Goal: Task Accomplishment & Management: Manage account settings

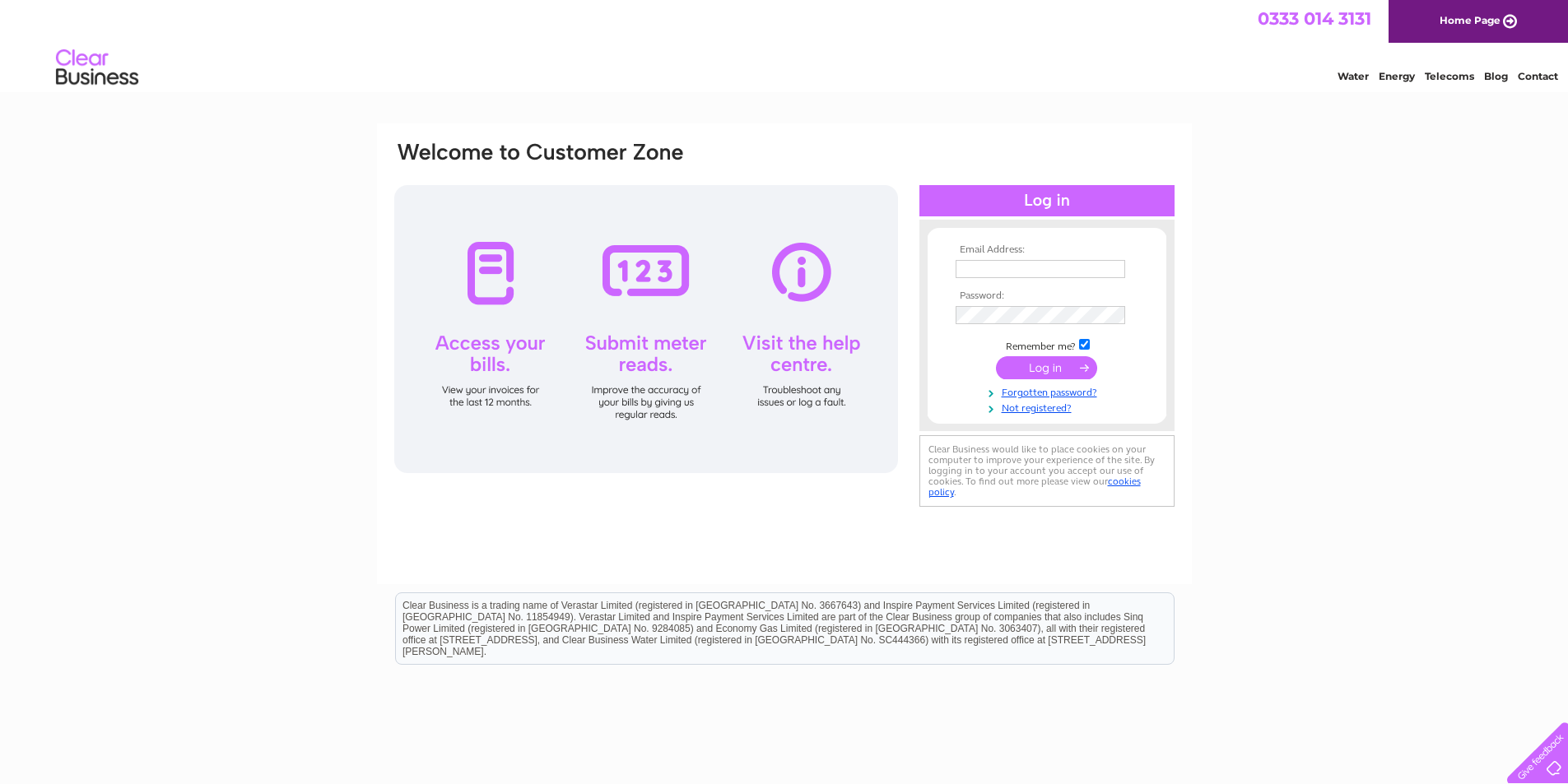
click at [1023, 266] on input "text" at bounding box center [1040, 269] width 170 height 18
type input "[EMAIL_ADDRESS][DOMAIN_NAME]"
click at [1037, 360] on input "submit" at bounding box center [1047, 367] width 102 height 23
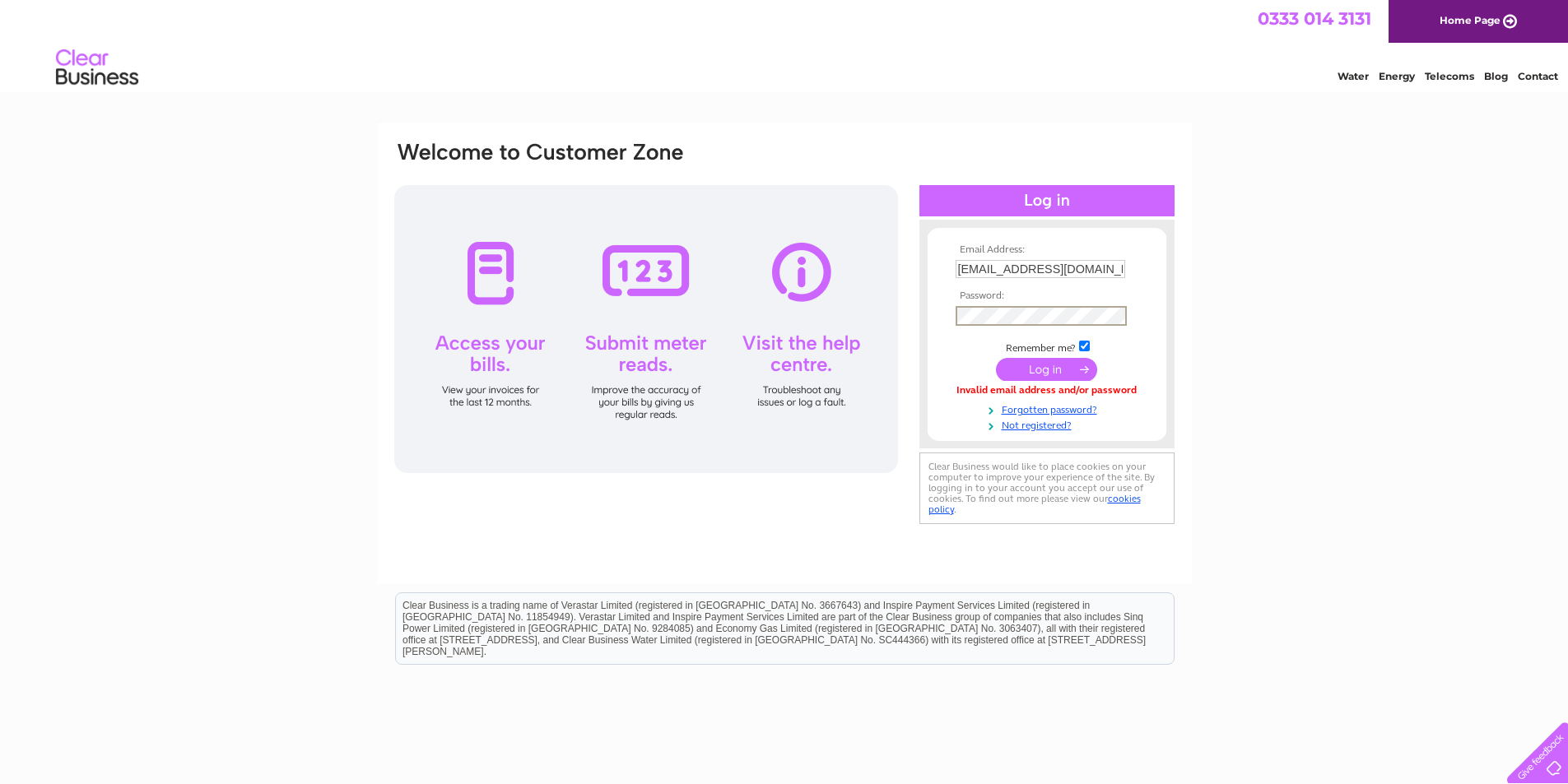
click at [1045, 364] on input "submit" at bounding box center [1047, 369] width 102 height 23
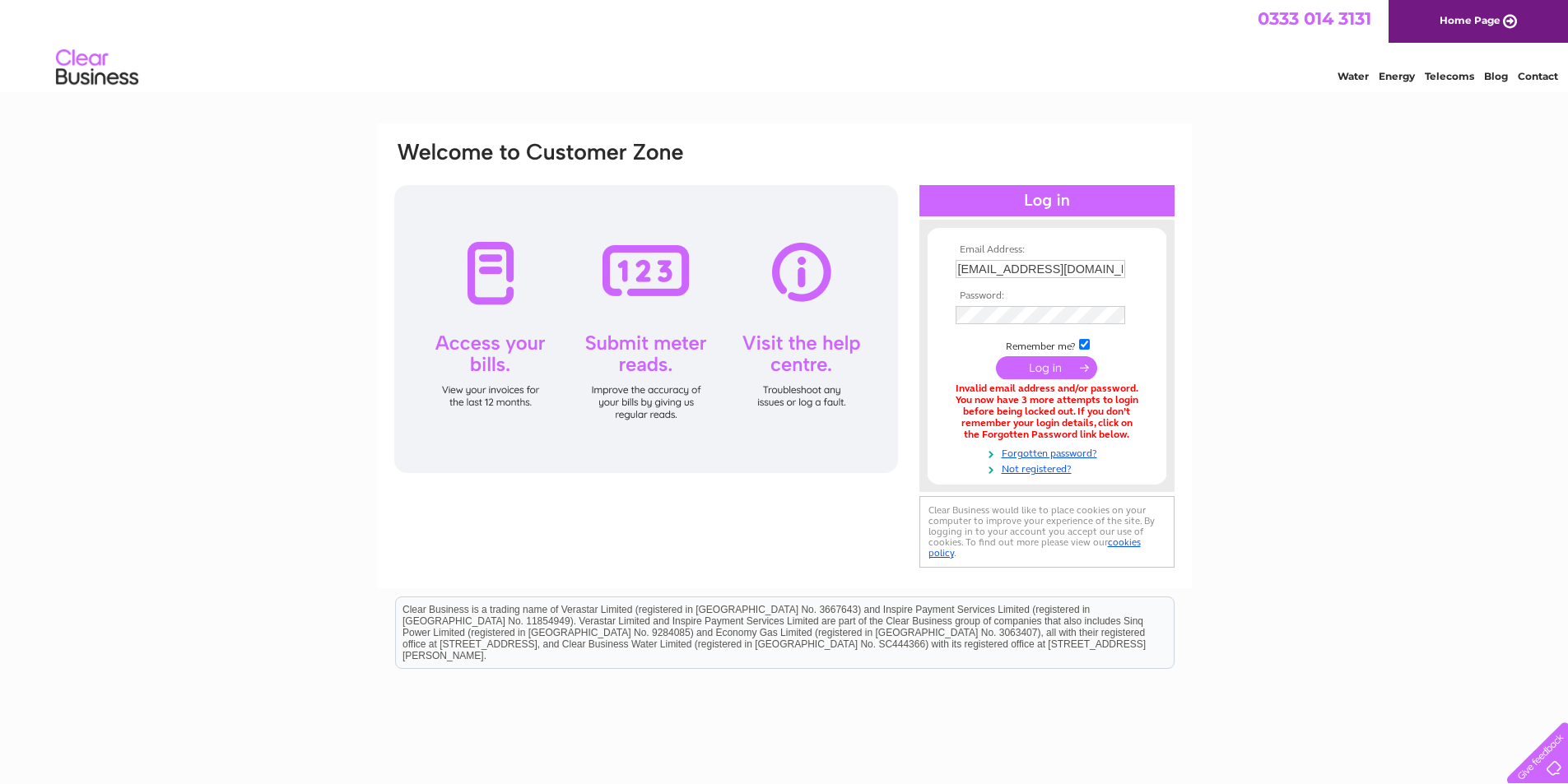
click at [983, 303] on td at bounding box center [1047, 315] width 191 height 26
click at [1005, 363] on input "submit" at bounding box center [1047, 369] width 102 height 23
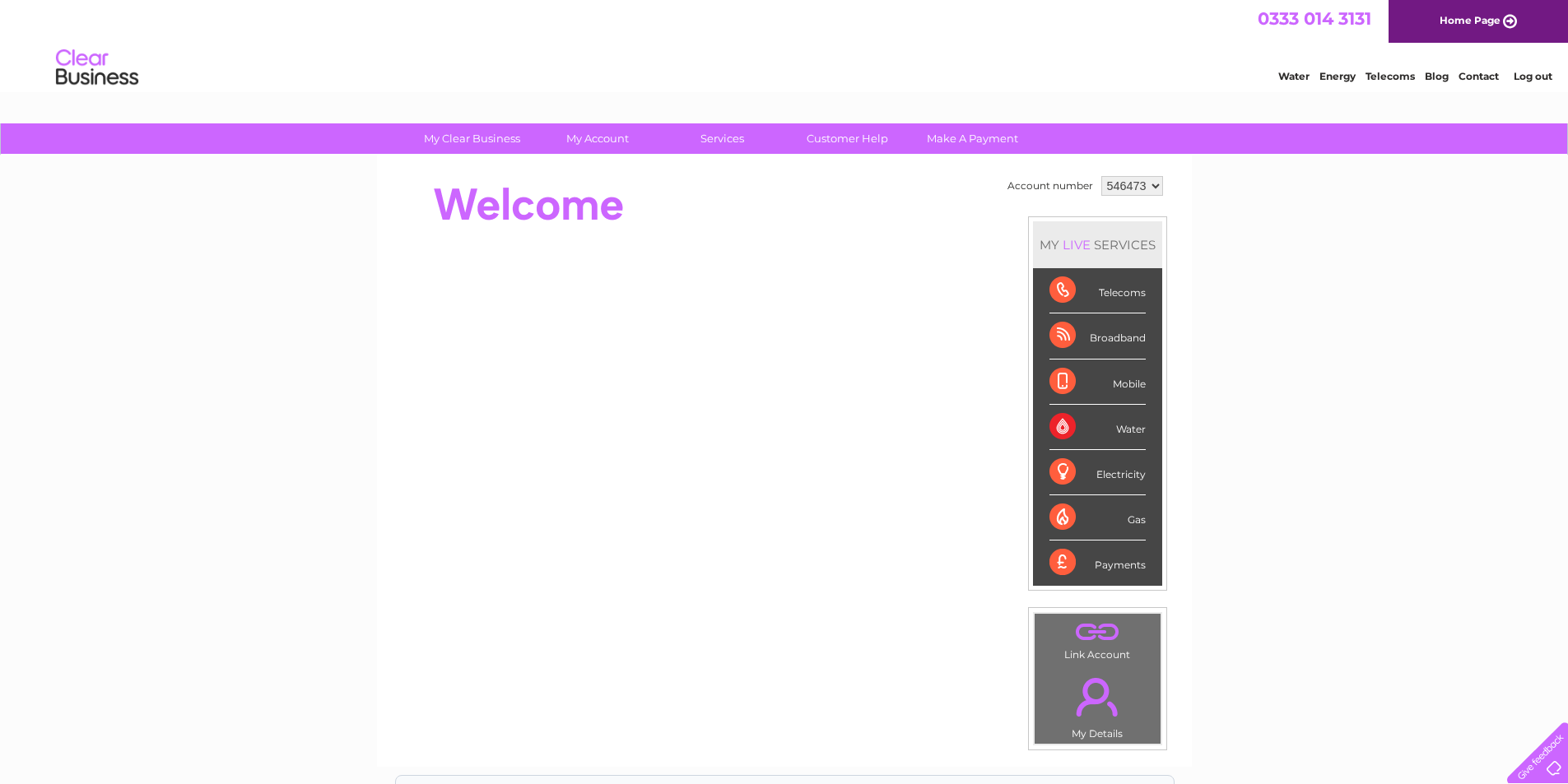
click at [1103, 705] on link "." at bounding box center [1098, 697] width 118 height 58
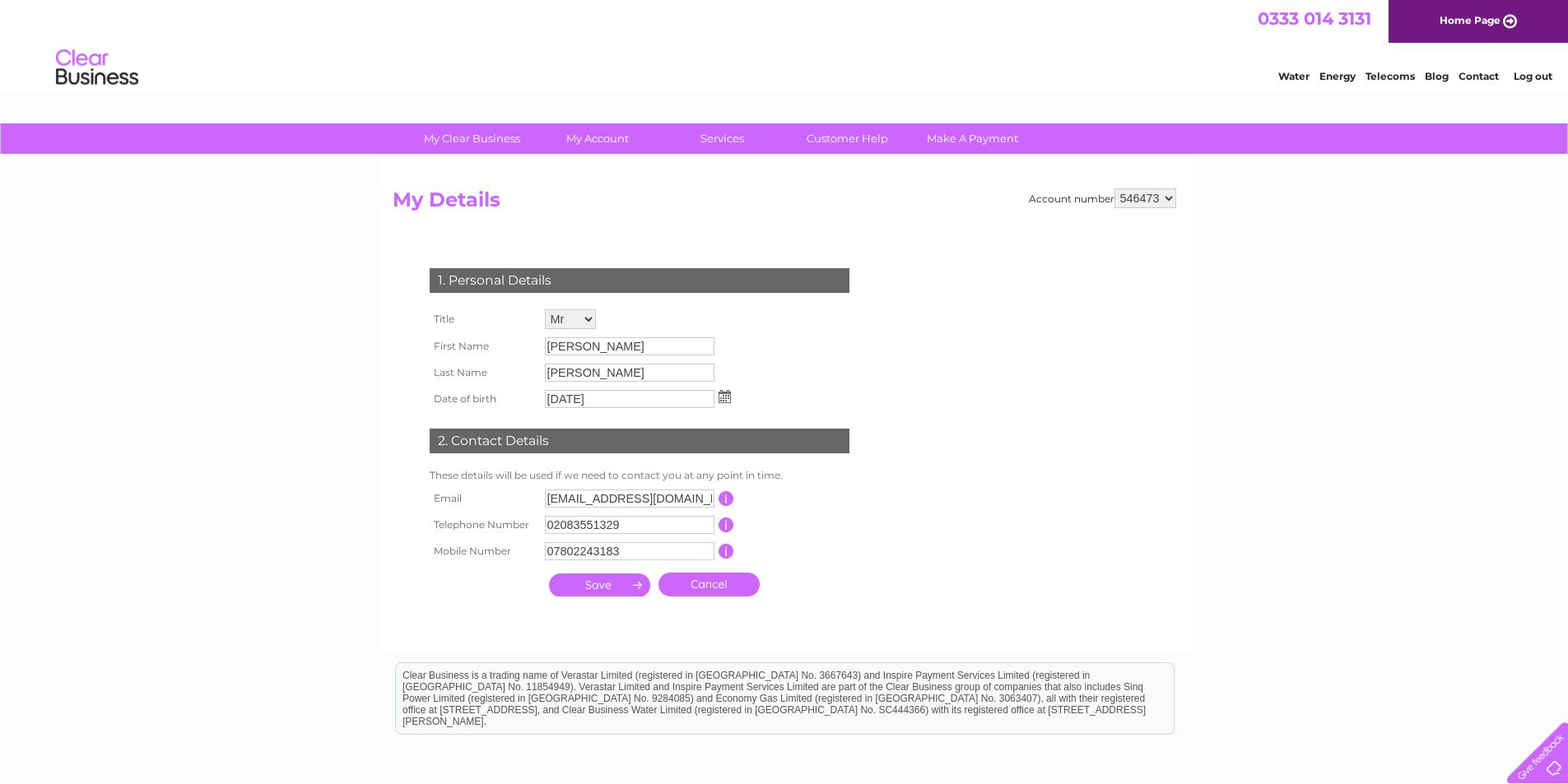
click at [596, 584] on input "submit" at bounding box center [599, 585] width 102 height 23
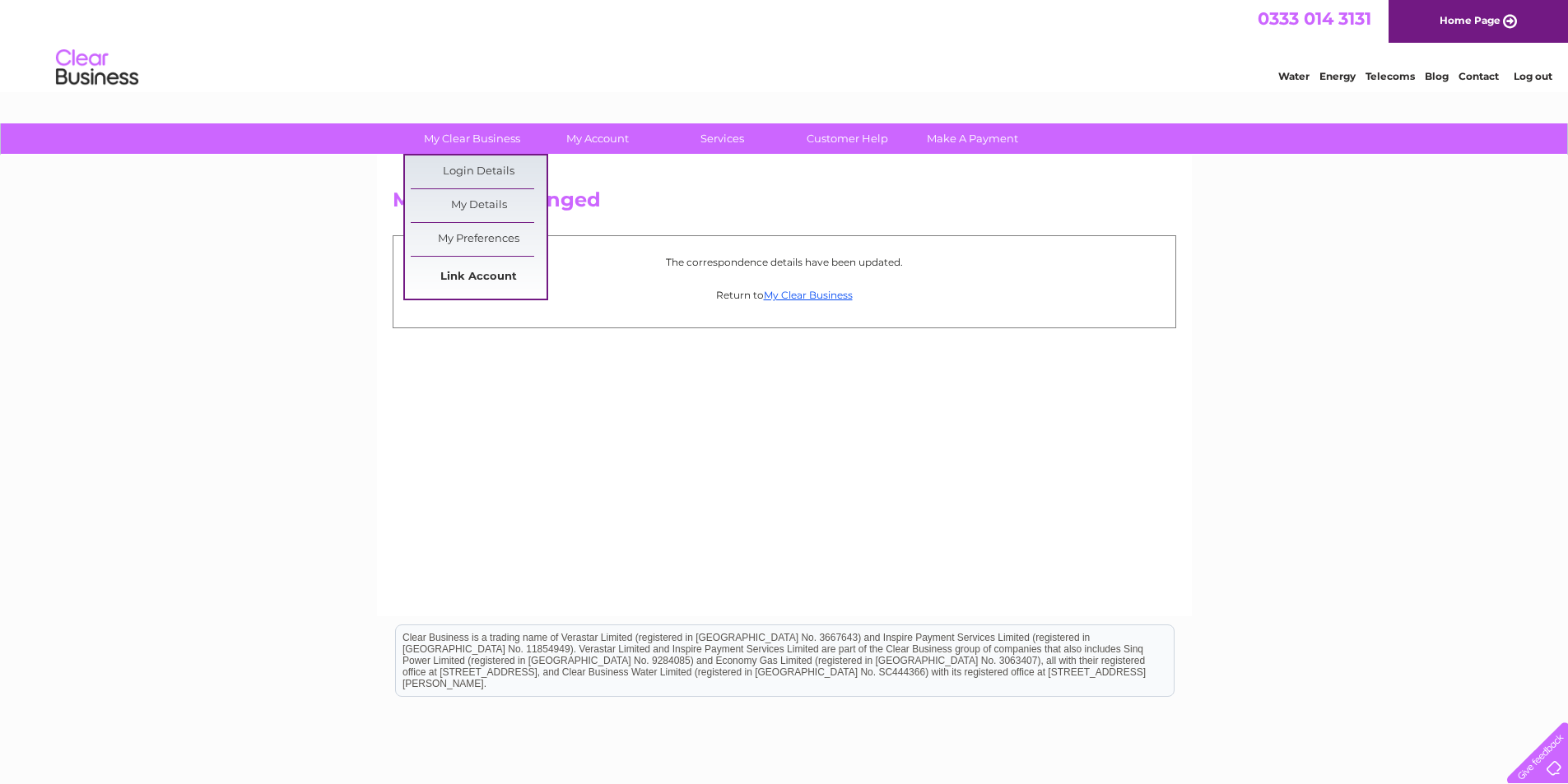
click at [466, 271] on link "Link Account" at bounding box center [479, 277] width 136 height 33
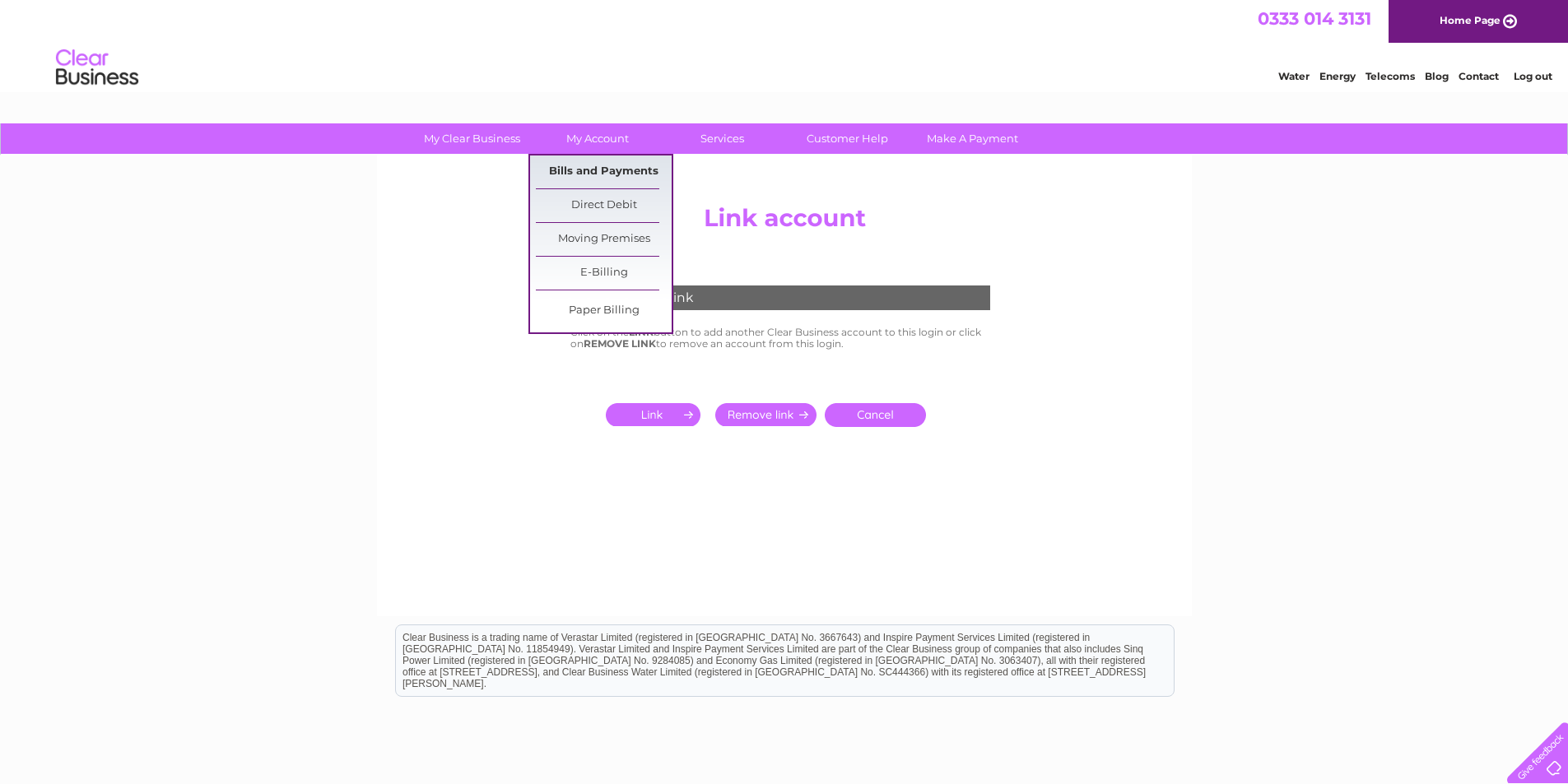
click at [592, 167] on link "Bills and Payments" at bounding box center [604, 172] width 136 height 33
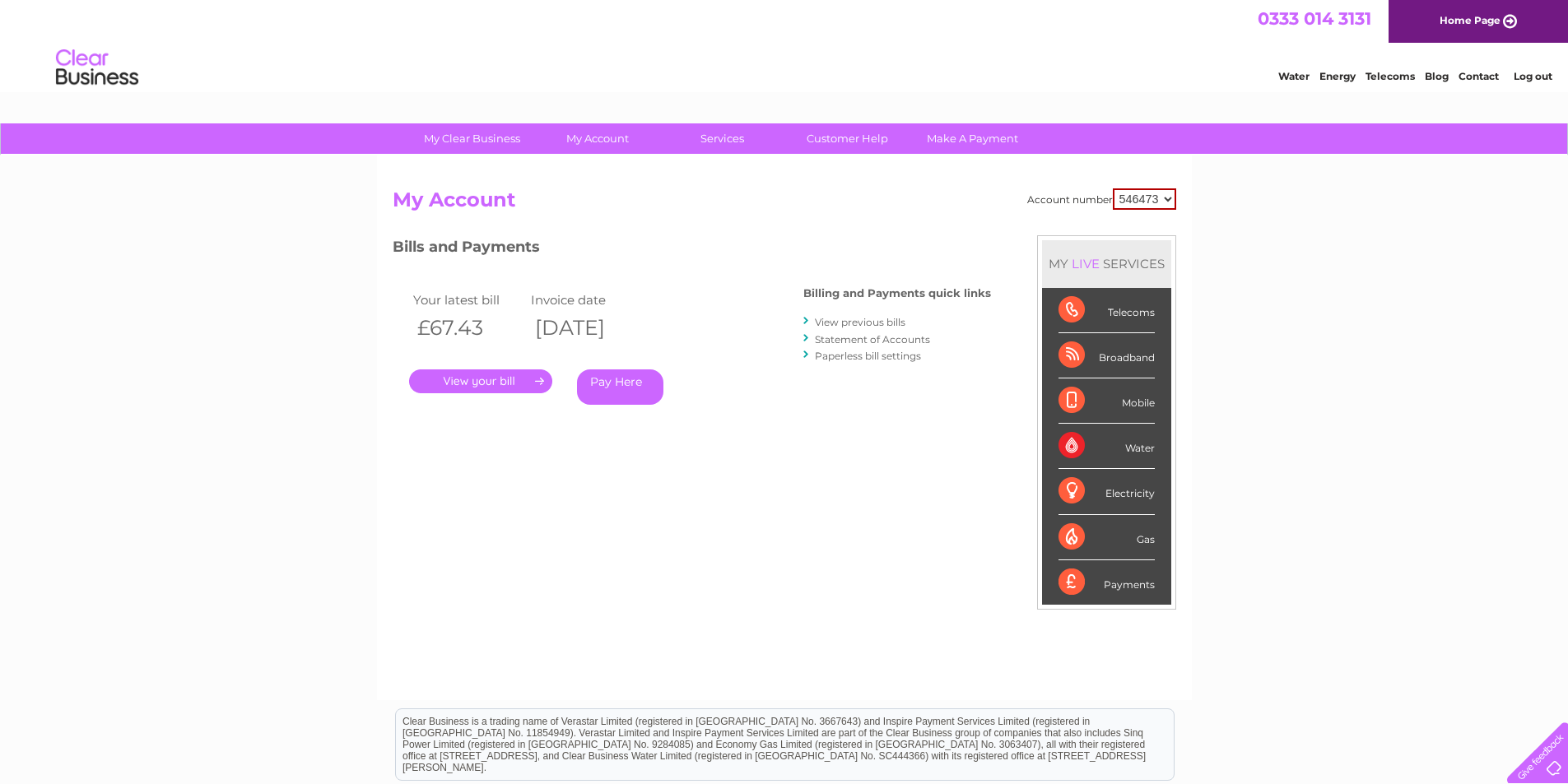
click at [511, 375] on link "." at bounding box center [481, 382] width 143 height 24
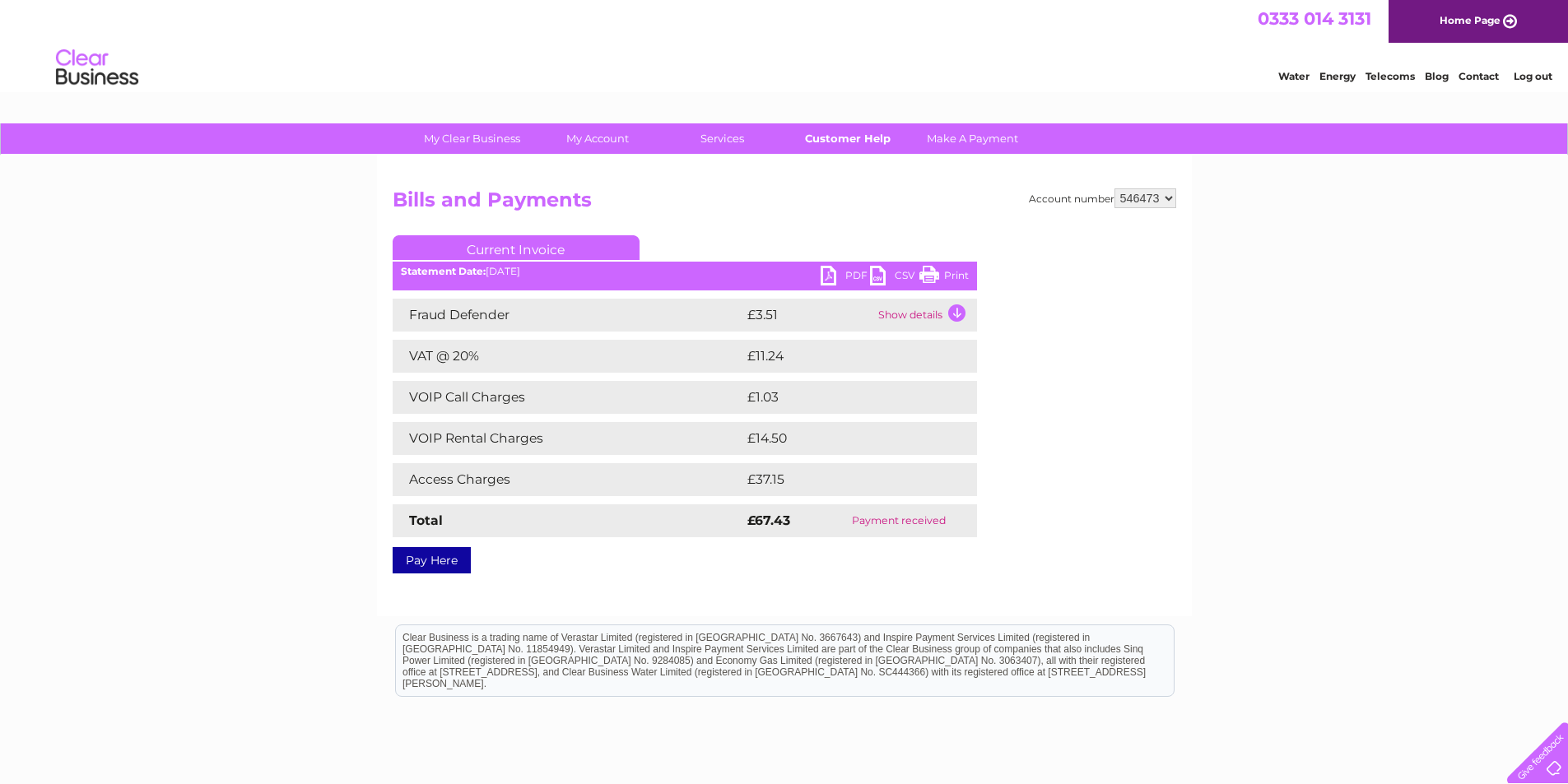
click at [847, 137] on link "Customer Help" at bounding box center [848, 139] width 136 height 31
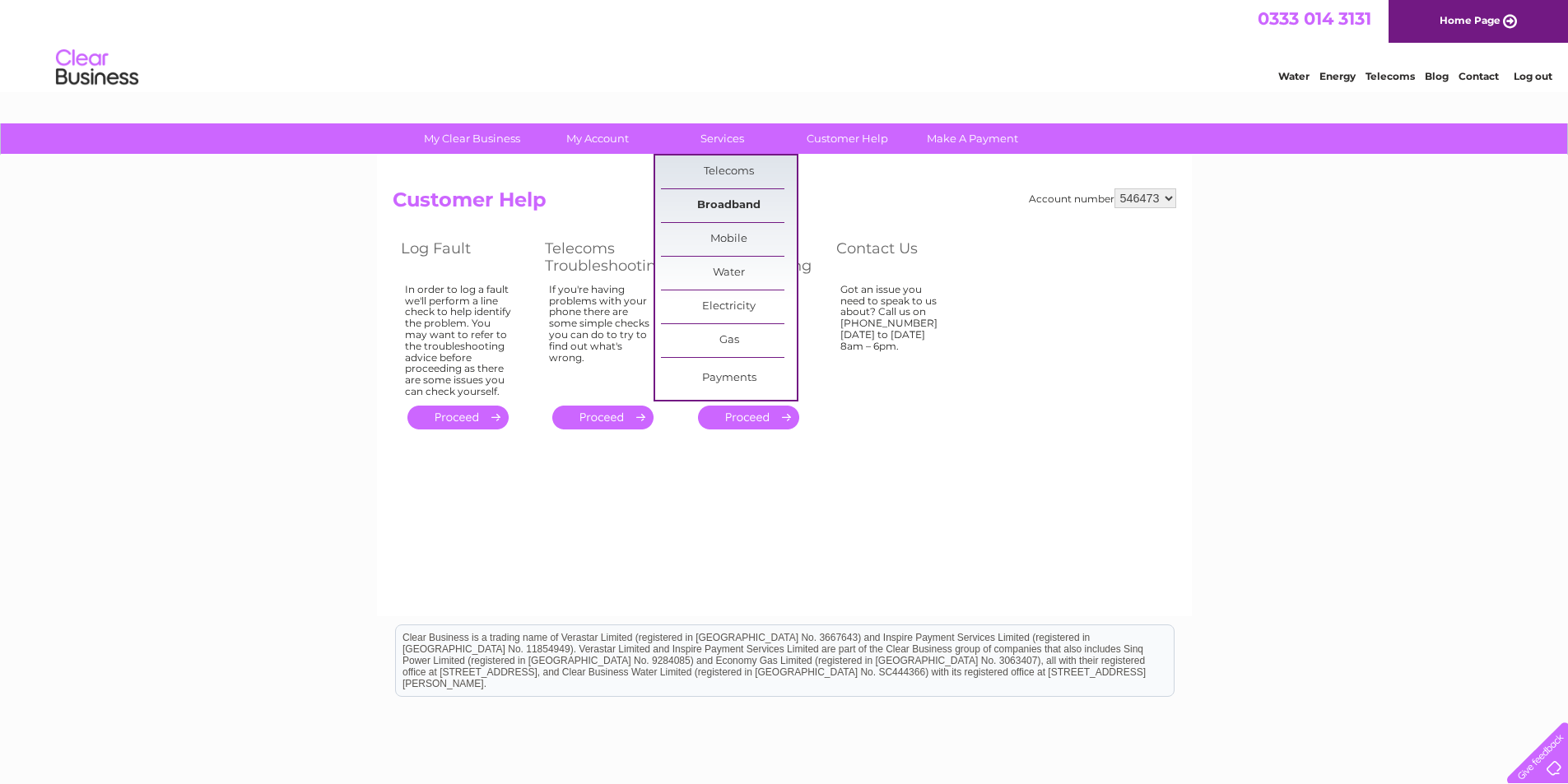
click at [727, 200] on link "Broadband" at bounding box center [729, 206] width 136 height 33
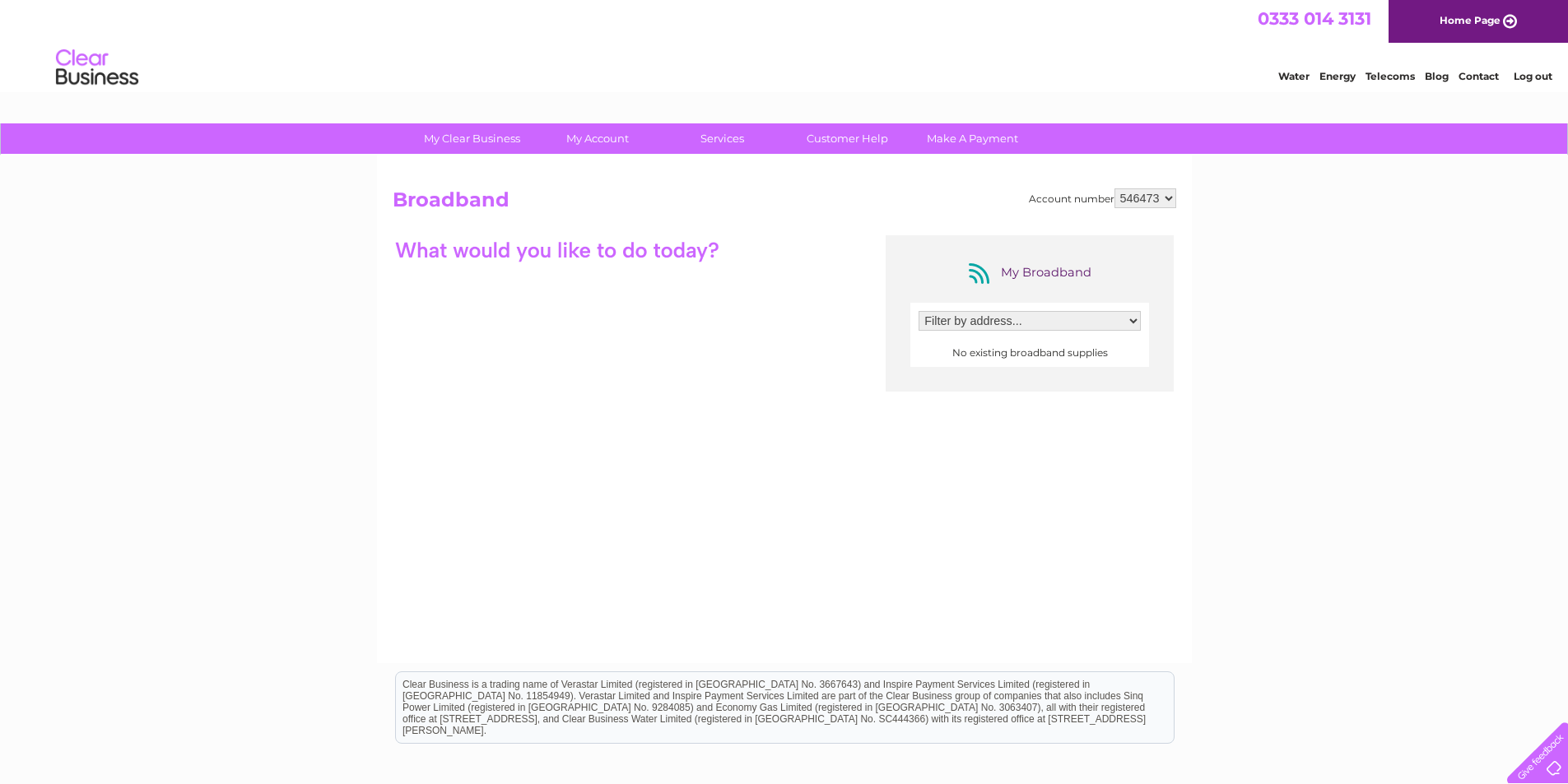
click at [1134, 320] on select "Filter by address..." at bounding box center [1029, 321] width 222 height 20
click at [1229, 363] on div "My Clear Business Login Details My Details My Preferences Link Account My Accou…" at bounding box center [784, 534] width 1568 height 821
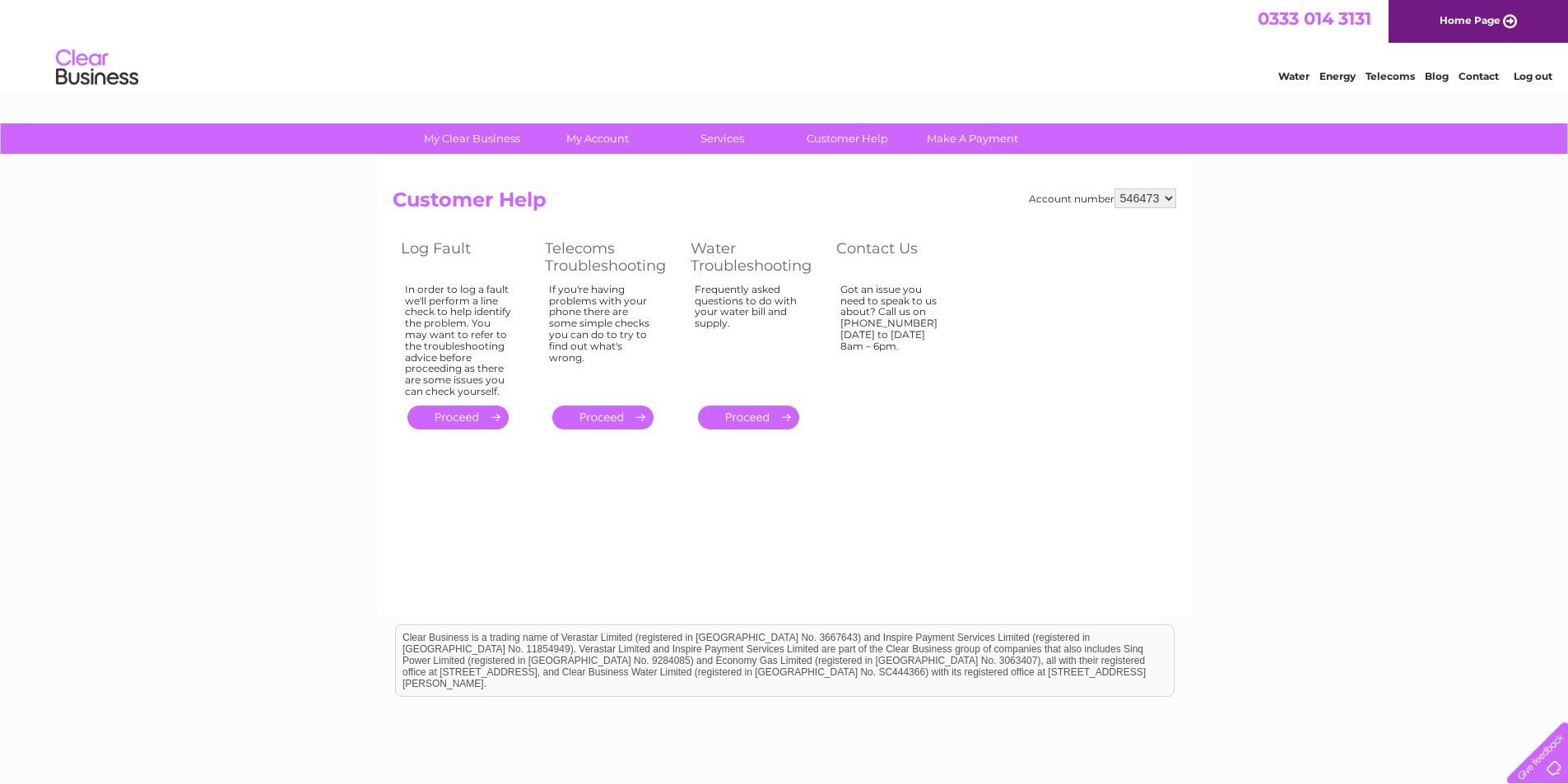
click at [1551, 755] on div at bounding box center [1534, 750] width 67 height 67
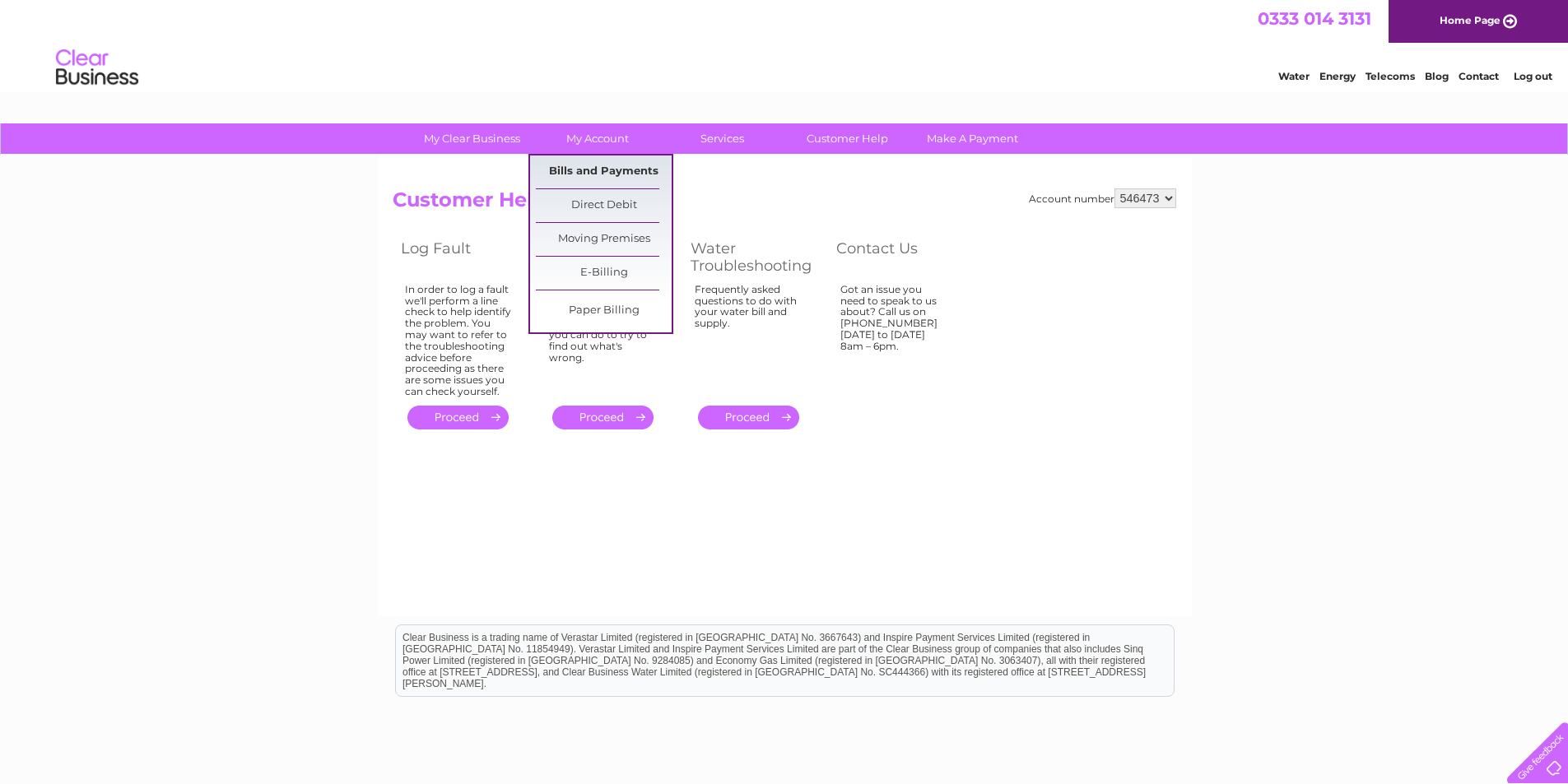
click at [586, 168] on link "Bills and Payments" at bounding box center [604, 172] width 136 height 33
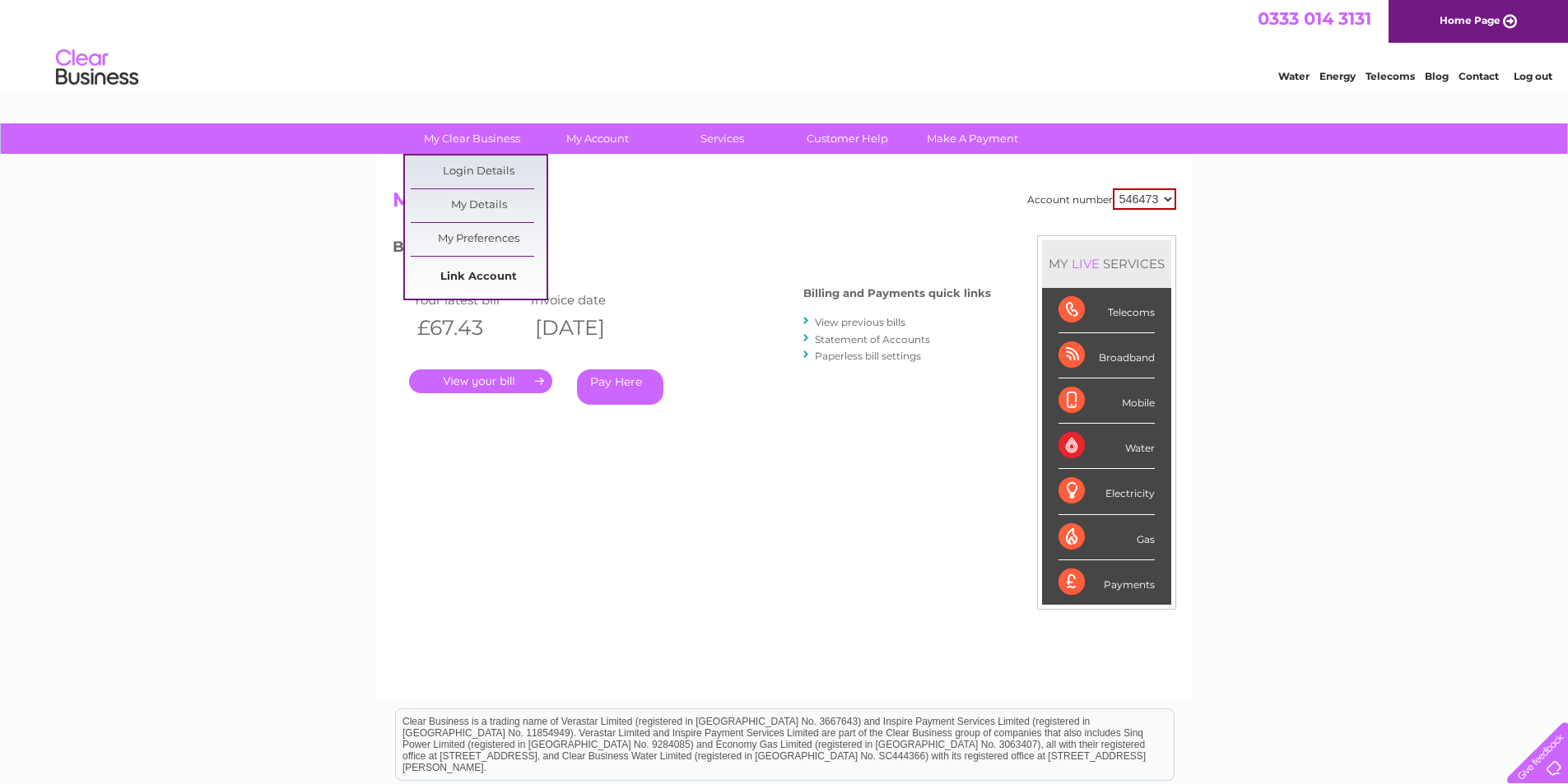
click at [472, 277] on link "Link Account" at bounding box center [479, 277] width 136 height 33
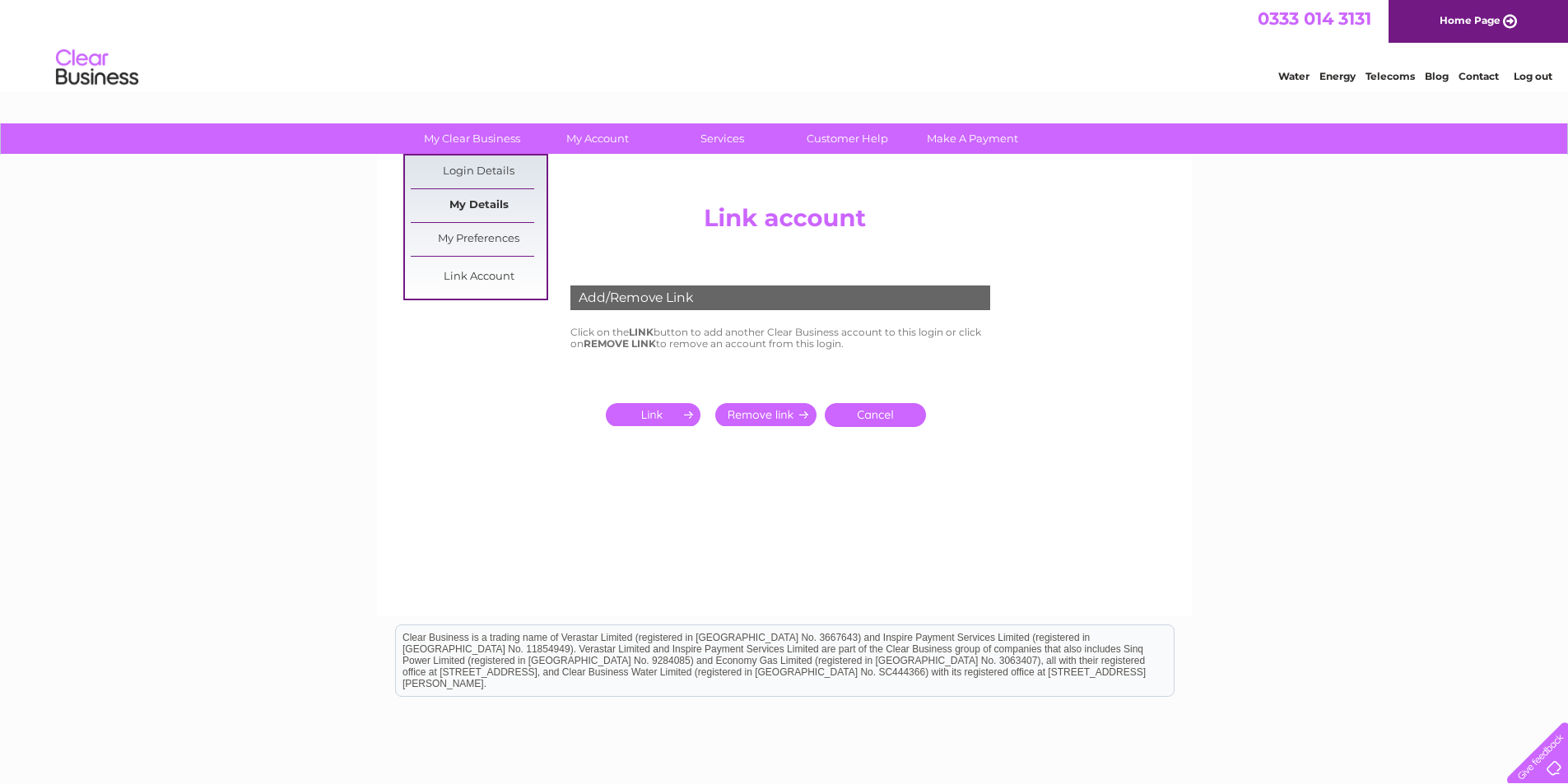
click at [467, 198] on link "My Details" at bounding box center [479, 206] width 136 height 33
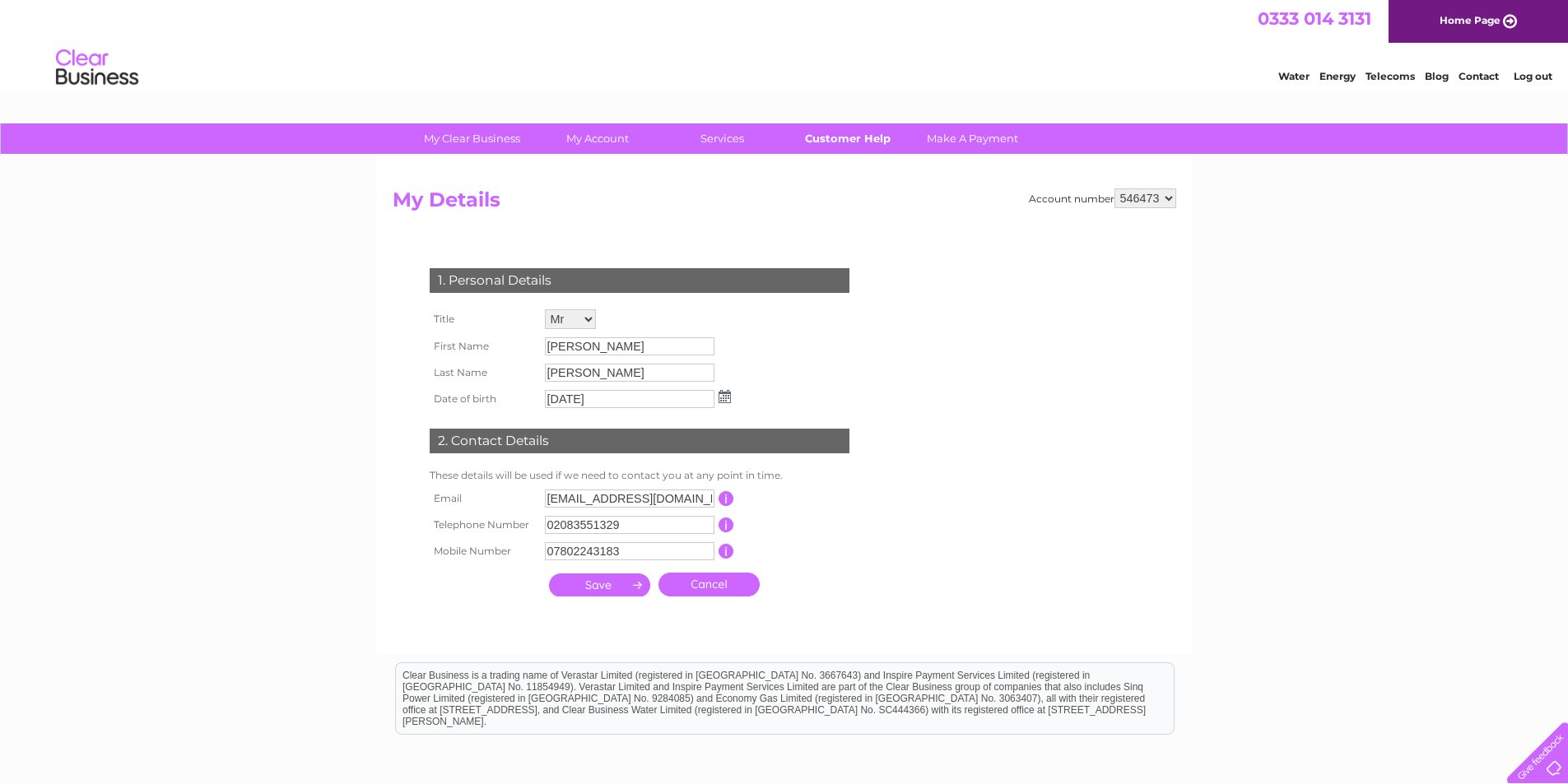
click at [836, 138] on link "Customer Help" at bounding box center [848, 139] width 136 height 31
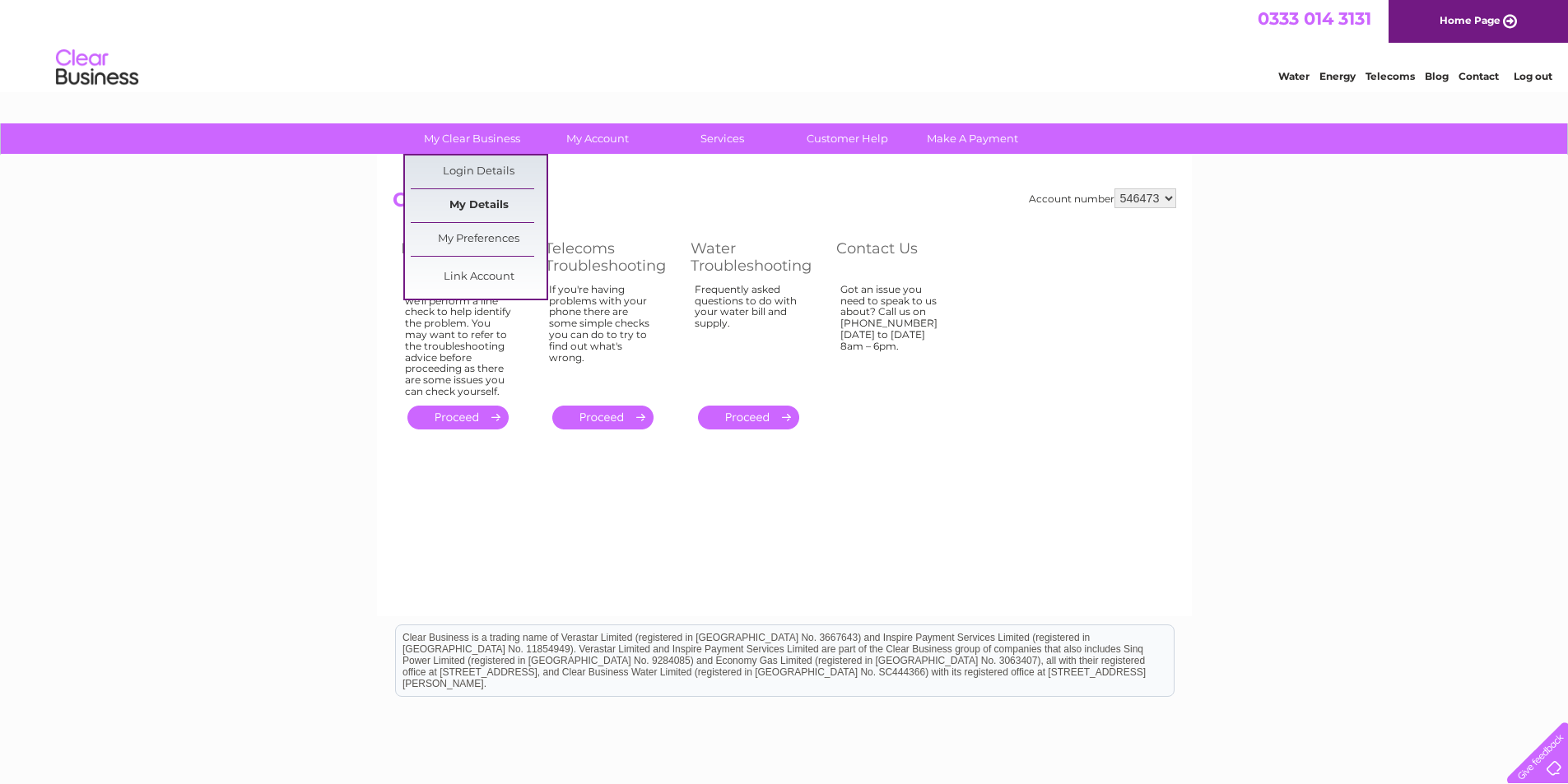
click at [459, 199] on link "My Details" at bounding box center [479, 206] width 136 height 33
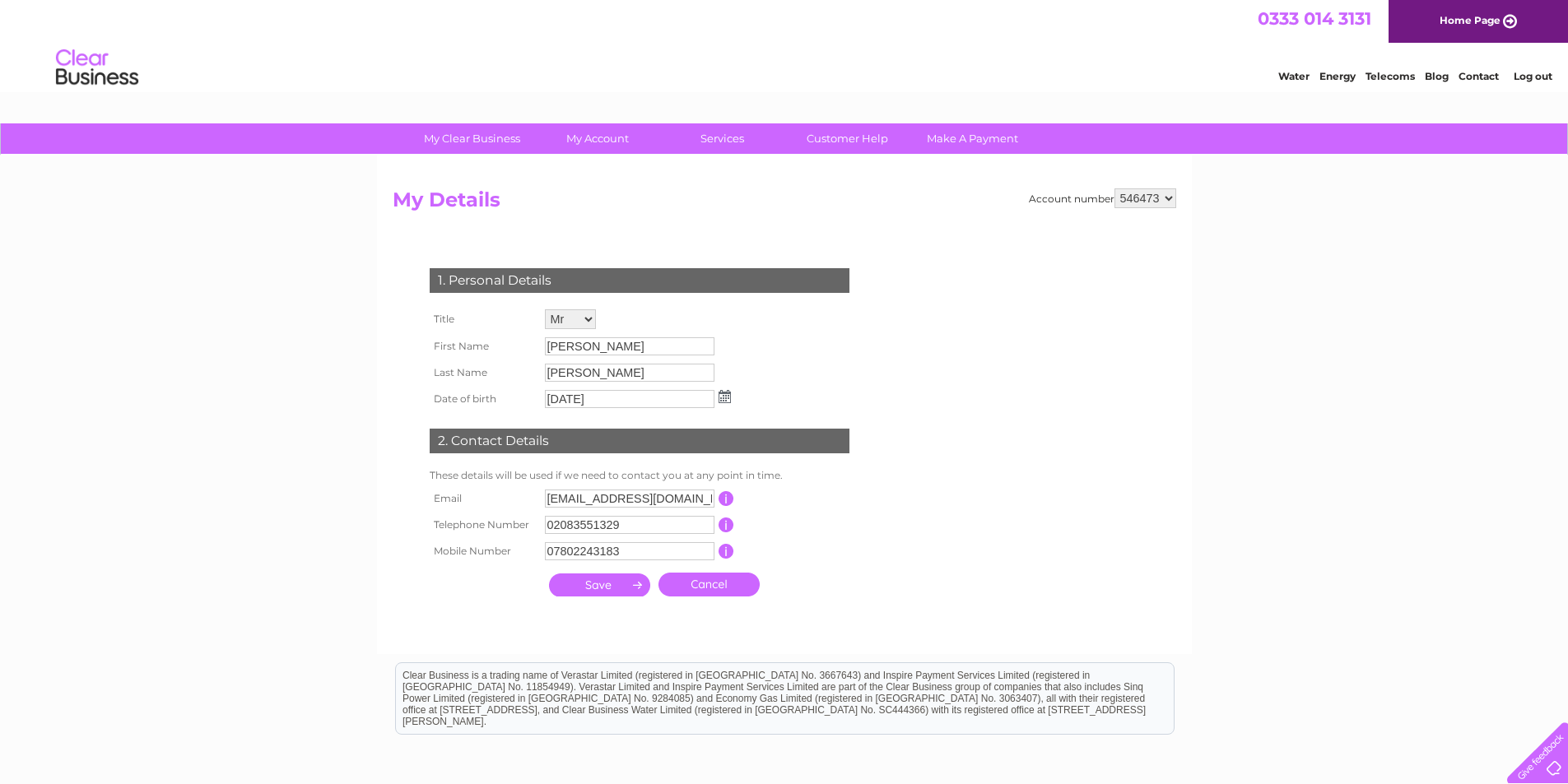
click at [1475, 72] on link "Contact" at bounding box center [1478, 76] width 40 height 13
